Goal: Find specific page/section: Find specific page/section

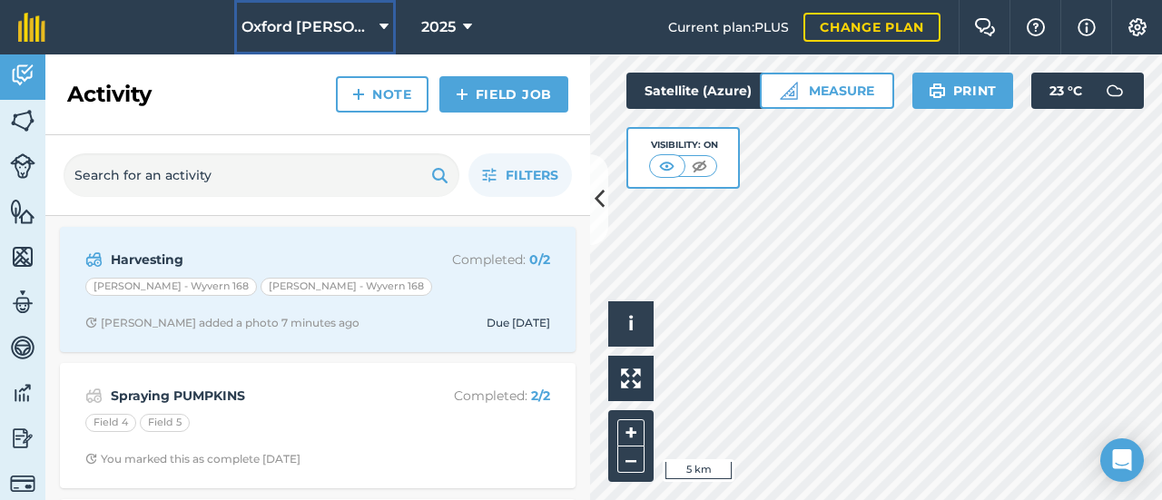
click at [371, 19] on button "Oxford [PERSON_NAME] Farm" at bounding box center [315, 27] width 162 height 54
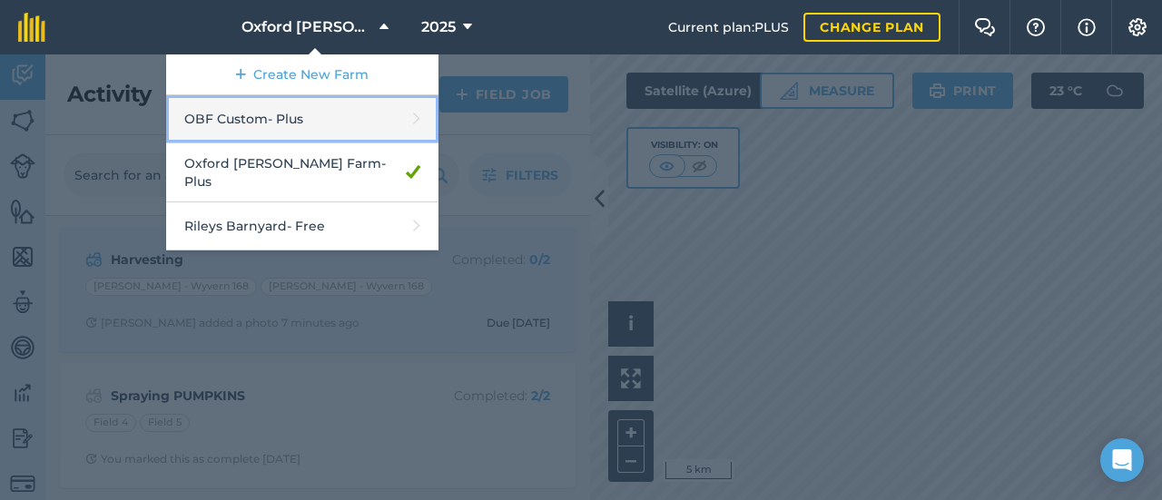
click at [339, 126] on link "OBF Custom - Plus" at bounding box center [302, 119] width 272 height 48
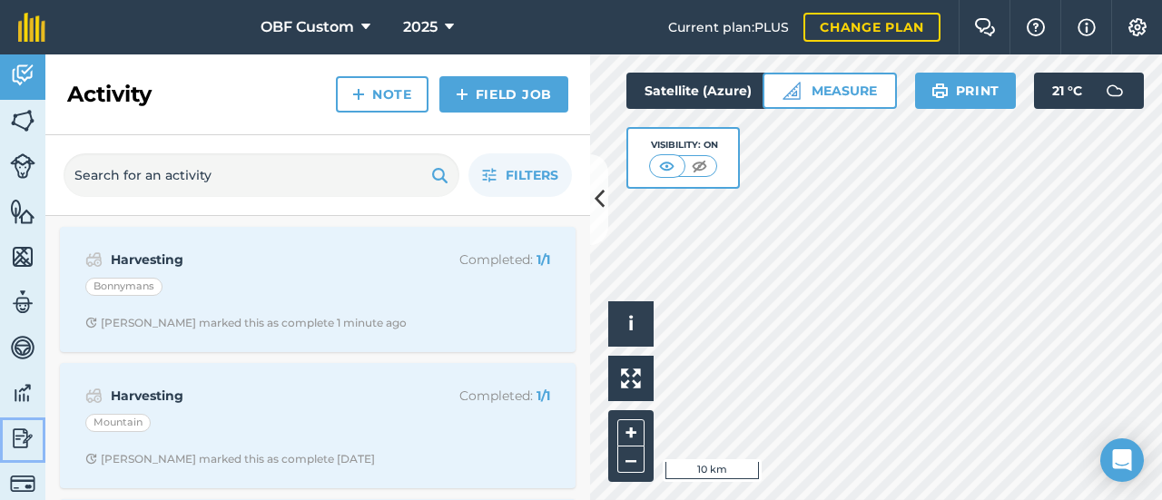
click at [26, 445] on img at bounding box center [22, 438] width 25 height 27
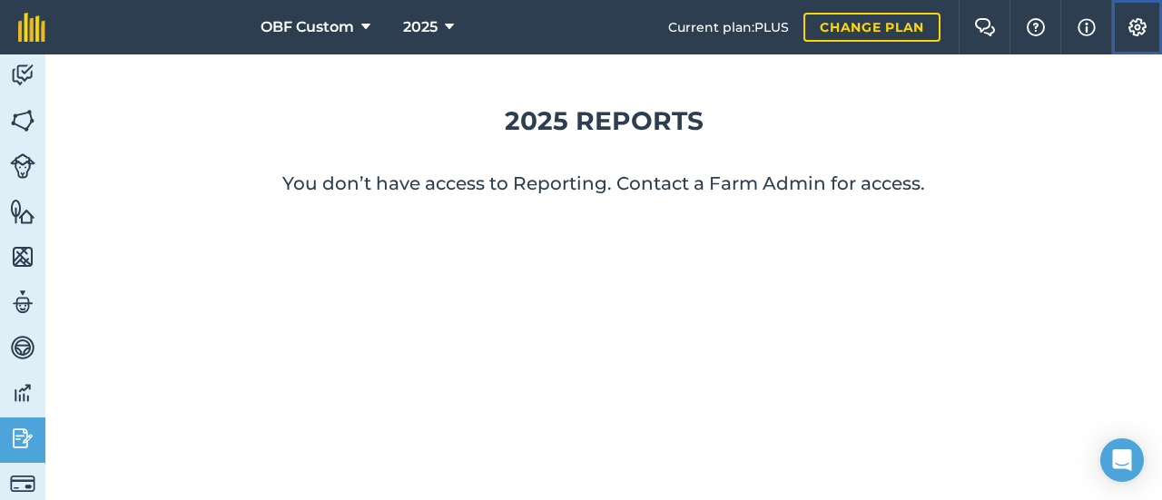
click at [1143, 37] on button "Settings" at bounding box center [1136, 27] width 51 height 54
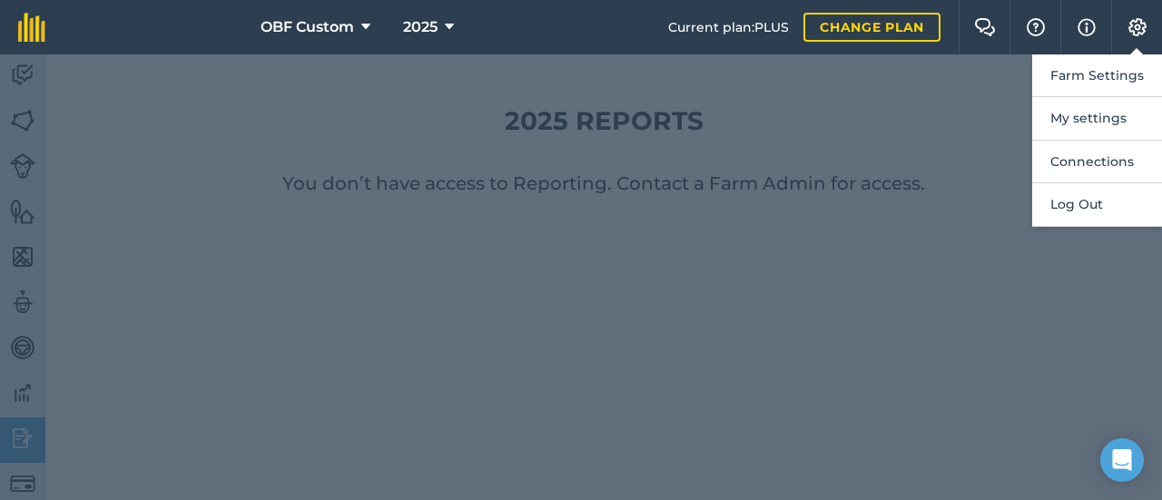
click at [980, 162] on div at bounding box center [581, 277] width 1162 height 446
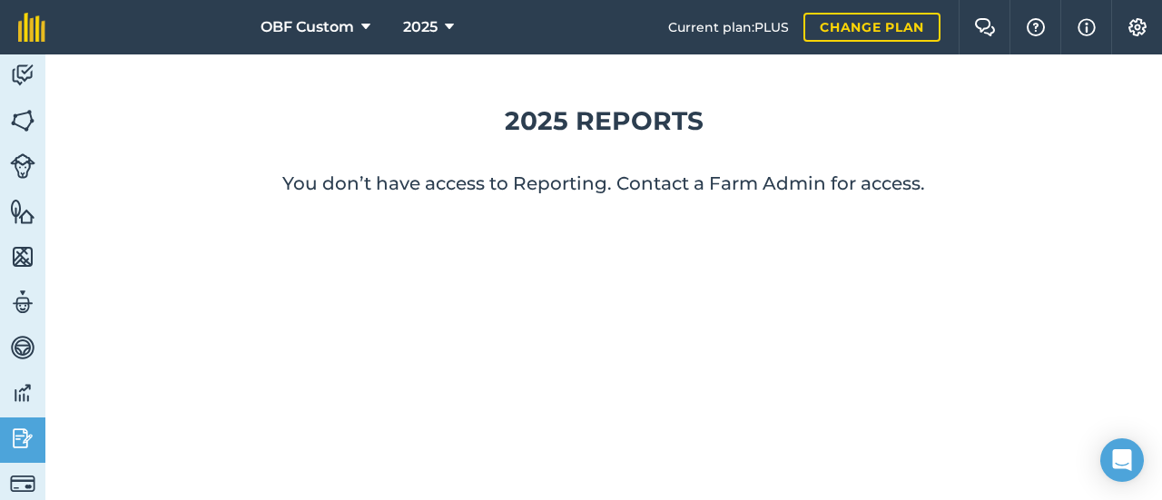
click at [335, 310] on div "2025 Reports You don’t have access to Reporting. Contact a Farm Admin for acces…" at bounding box center [603, 277] width 1116 height 446
